Goal: Find specific page/section: Find specific page/section

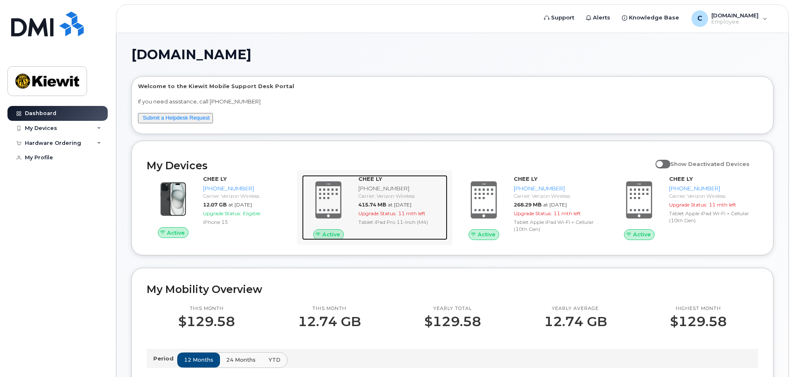
click at [376, 181] on strong "CHEE LY" at bounding box center [370, 179] width 24 height 7
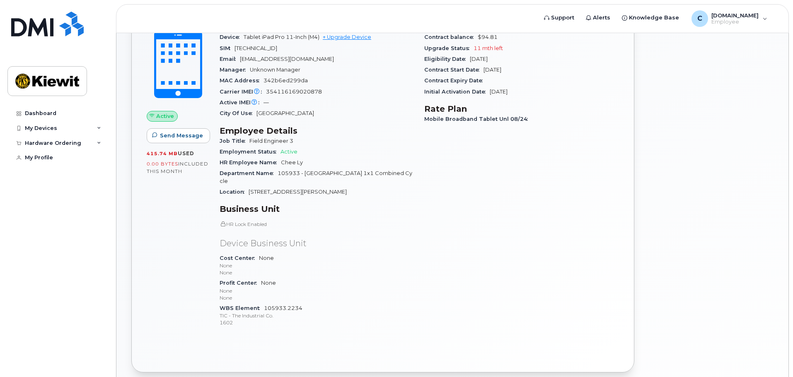
scroll to position [83, 0]
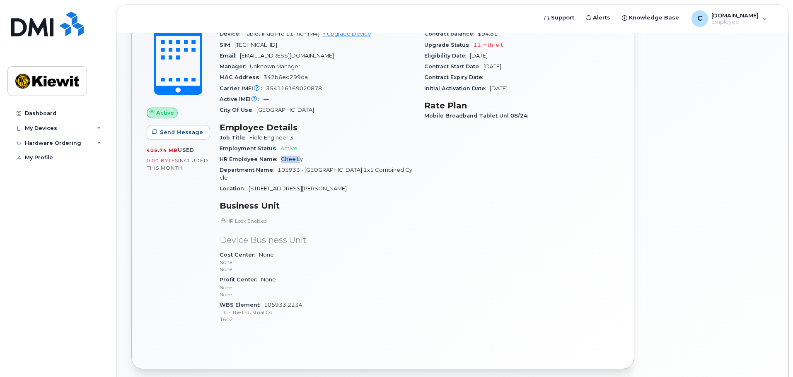
drag, startPoint x: 282, startPoint y: 159, endPoint x: 304, endPoint y: 159, distance: 22.4
click at [299, 159] on span "Chee Ly" at bounding box center [292, 159] width 22 height 6
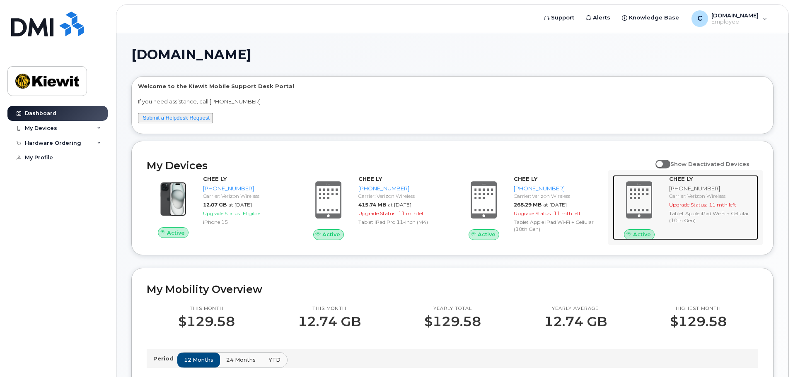
click at [690, 211] on div "Tablet Apple iPad Wi-Fi + Cellular (10th Gen)" at bounding box center [712, 217] width 86 height 14
